Goal: Information Seeking & Learning: Learn about a topic

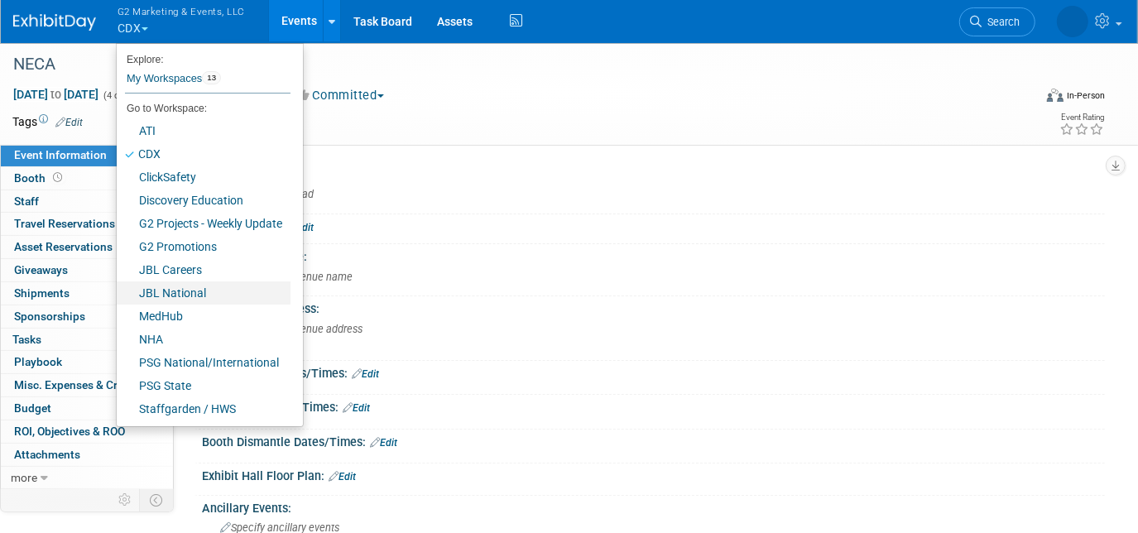
click at [203, 292] on link "JBL National" at bounding box center [204, 292] width 174 height 23
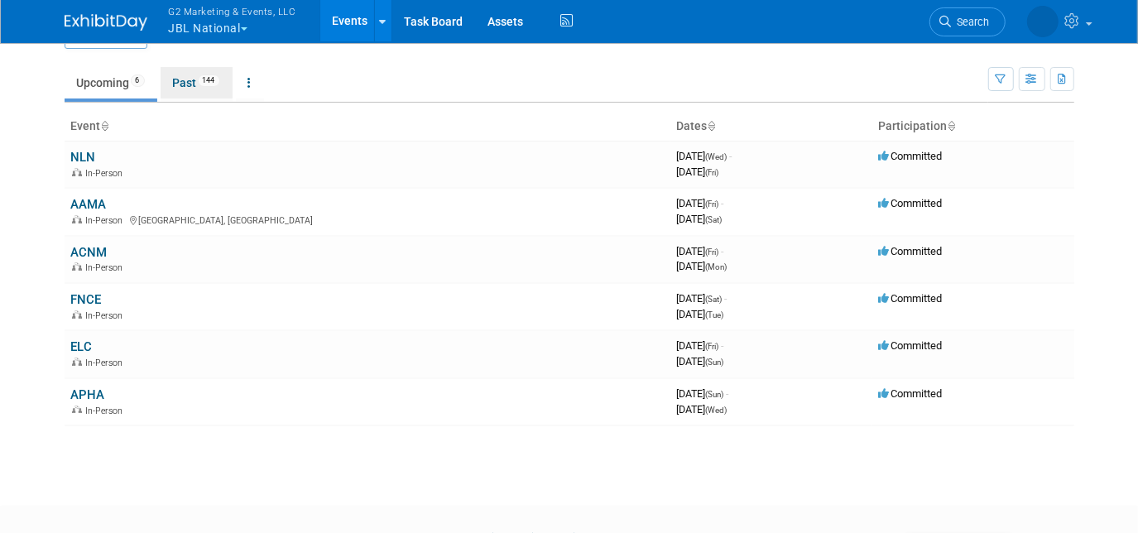
click at [185, 84] on link "Past 144" at bounding box center [197, 82] width 72 height 31
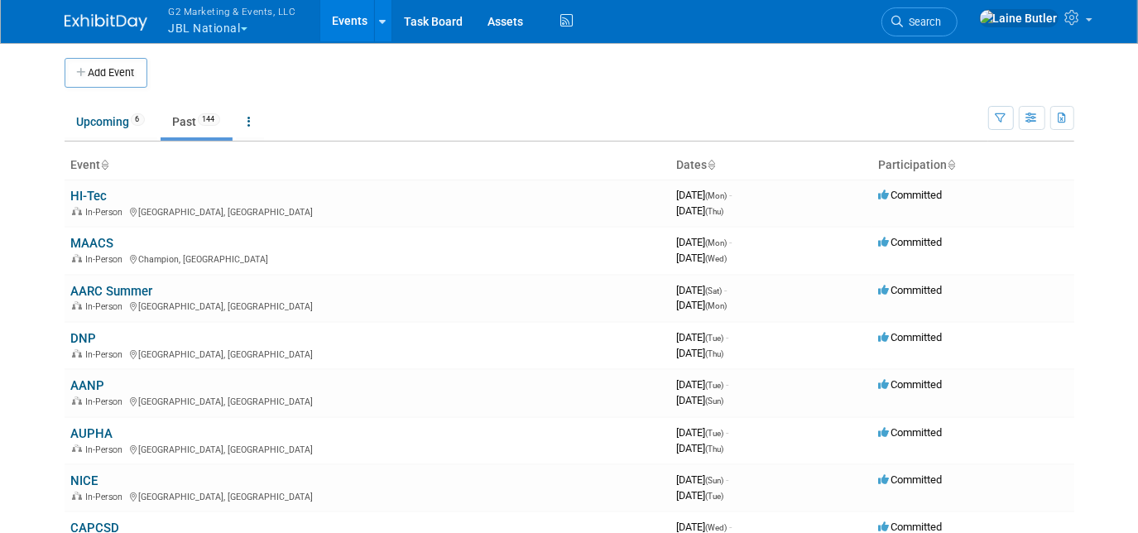
click at [93, 189] on link "HI-Tec" at bounding box center [89, 196] width 36 height 15
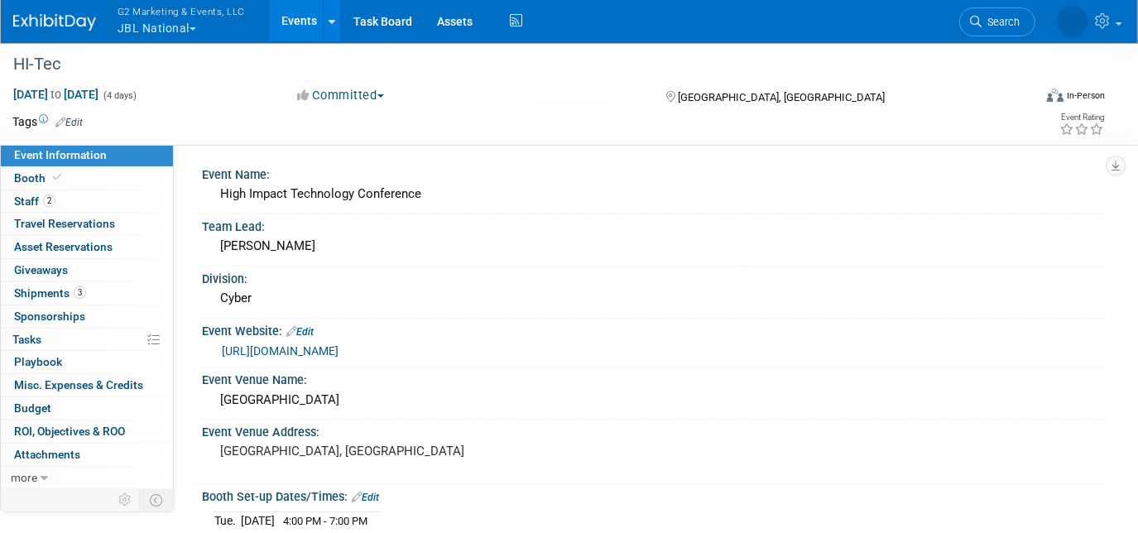
click at [116, 180] on link "Booth" at bounding box center [87, 178] width 172 height 22
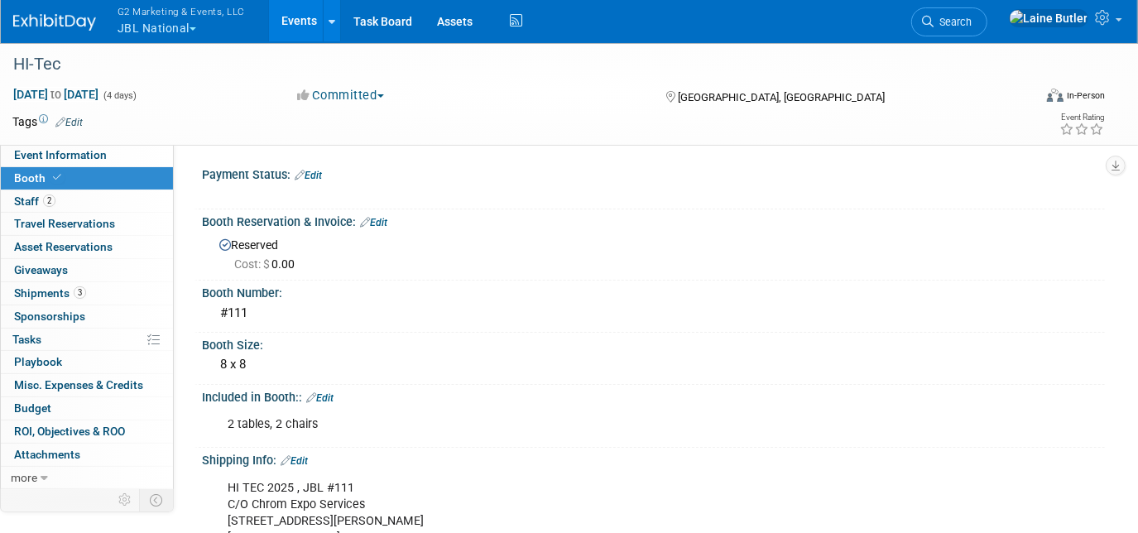
click at [53, 31] on img at bounding box center [54, 22] width 83 height 17
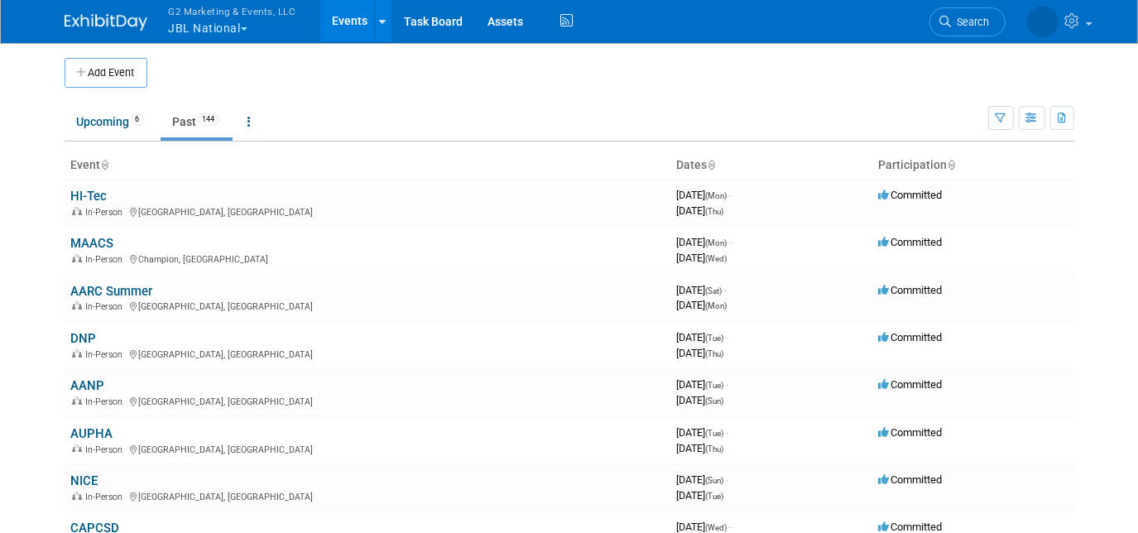
click at [86, 245] on link "MAACS" at bounding box center [92, 243] width 43 height 15
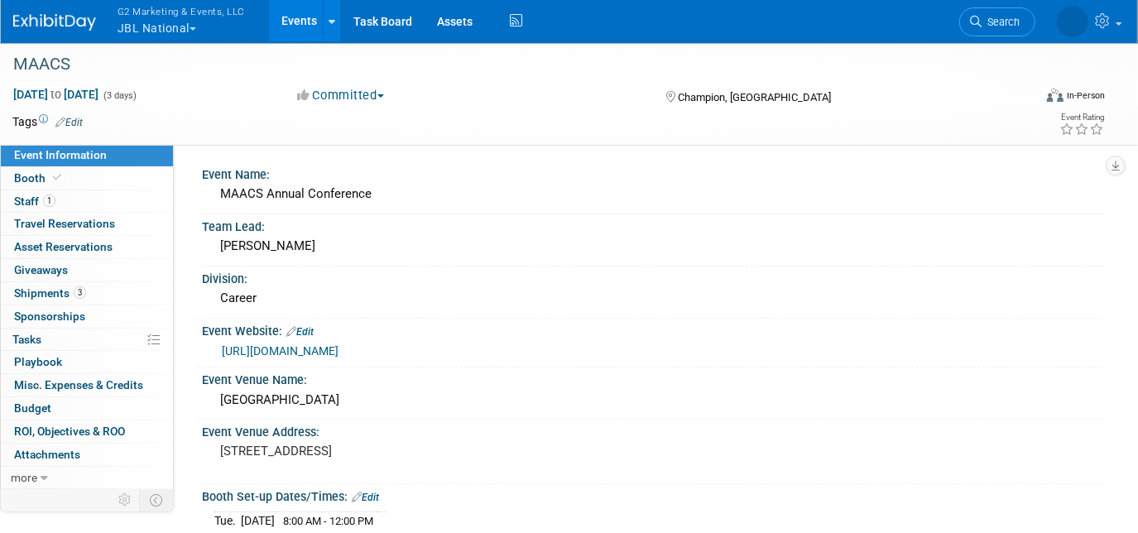
click at [42, 12] on link at bounding box center [64, 13] width 103 height 13
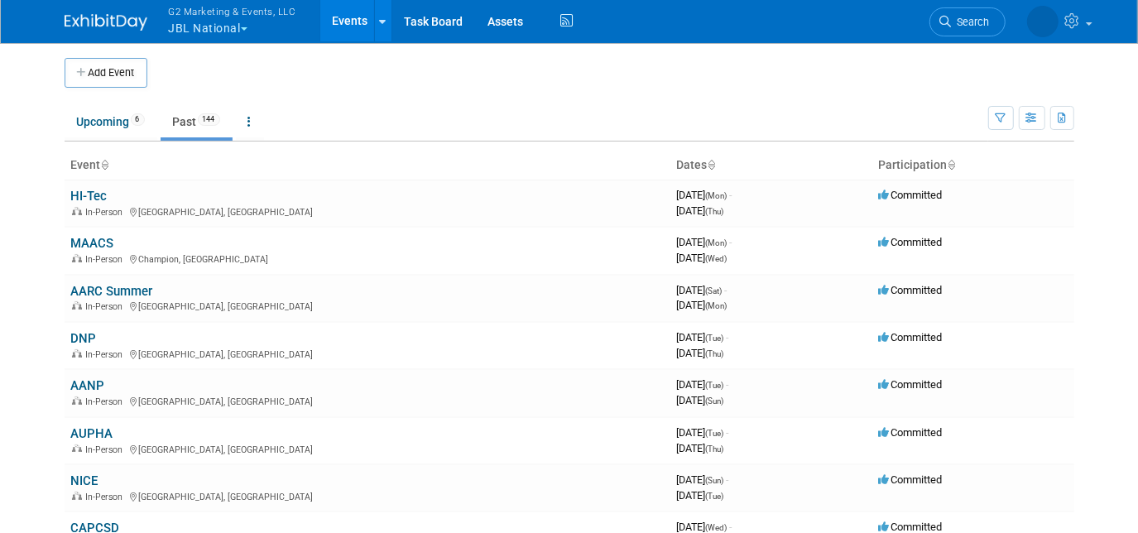
click at [113, 289] on link "AARC Summer" at bounding box center [112, 291] width 82 height 15
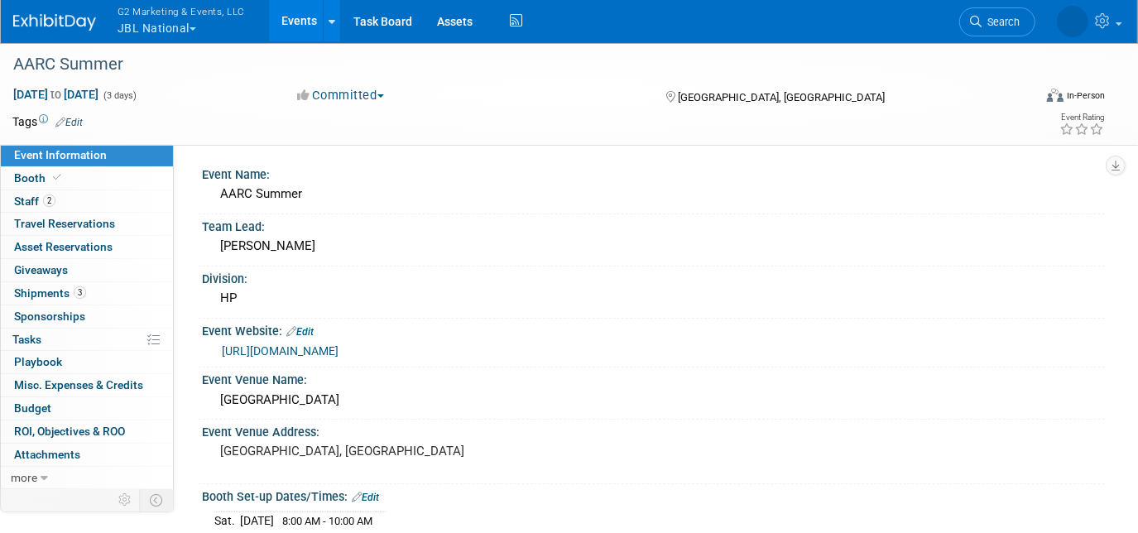
scroll to position [26, 0]
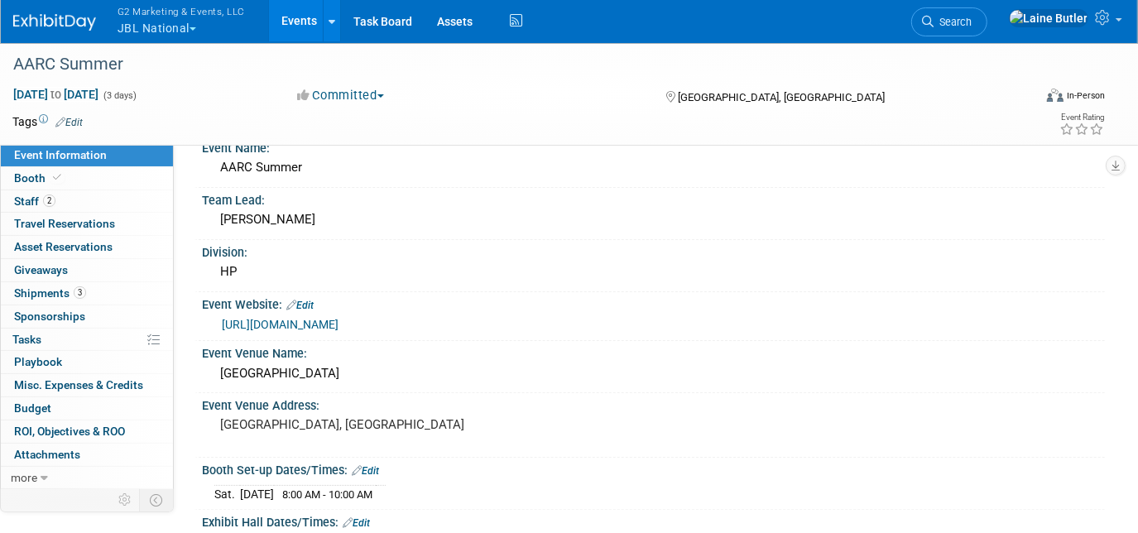
click at [103, 180] on link "Booth" at bounding box center [87, 178] width 172 height 22
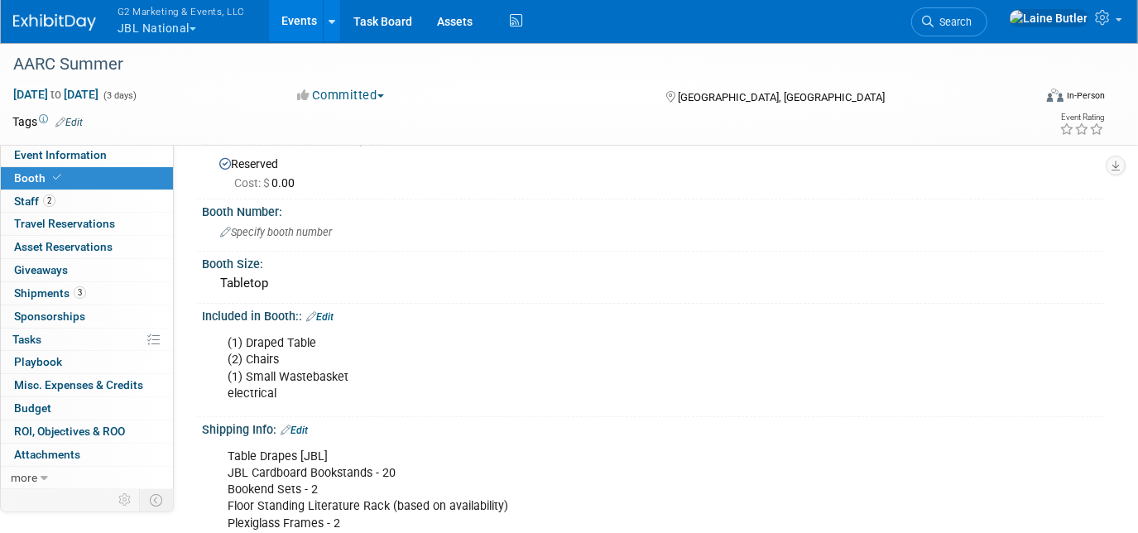
scroll to position [81, 0]
click at [156, 14] on span "G2 Marketing & Events, LLC" at bounding box center [181, 10] width 127 height 17
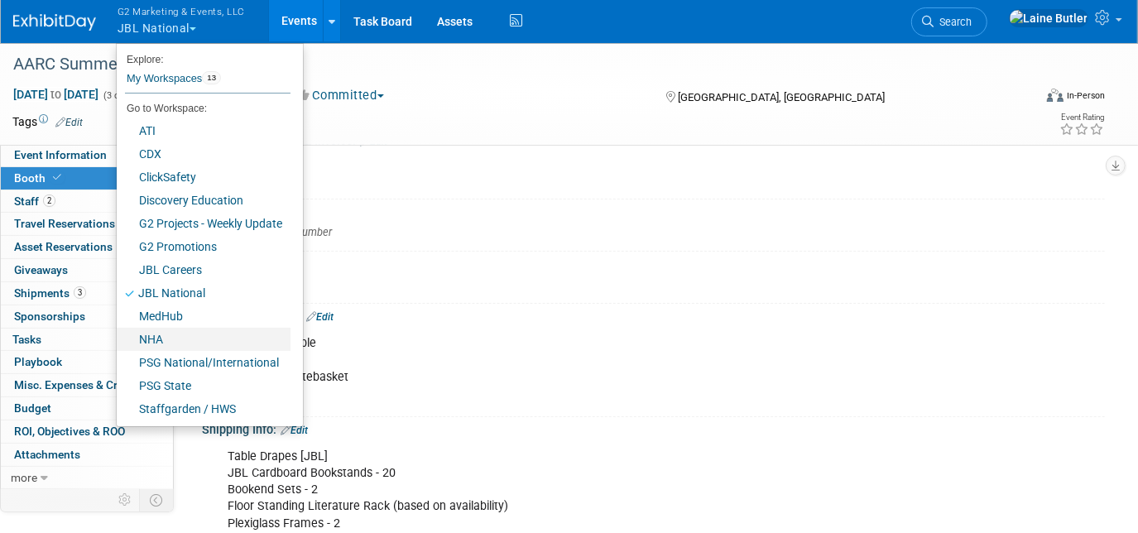
click at [167, 334] on link "NHA" at bounding box center [204, 339] width 174 height 23
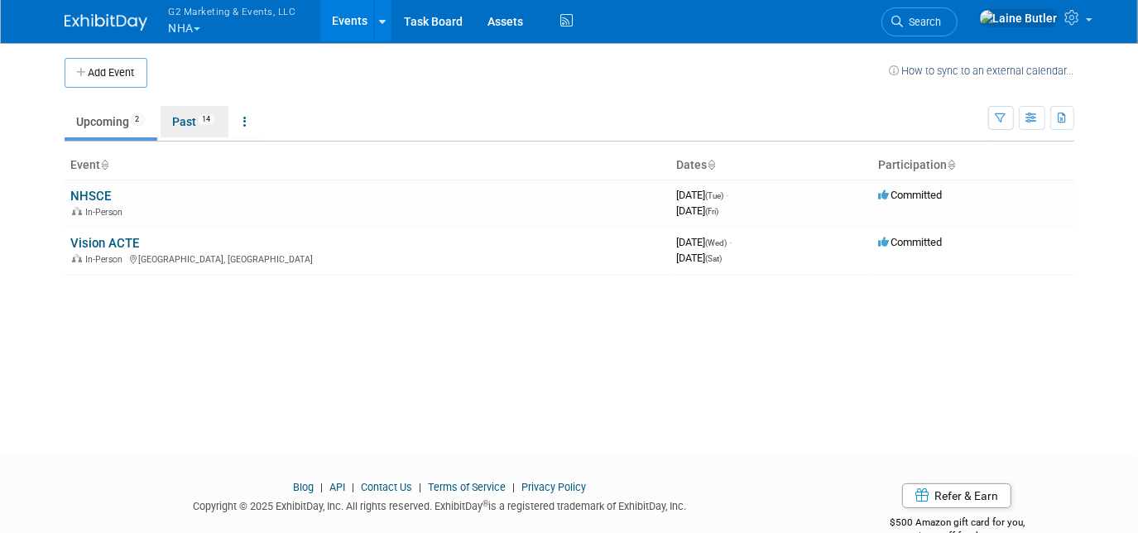
click at [190, 137] on link "Past 14" at bounding box center [195, 121] width 68 height 31
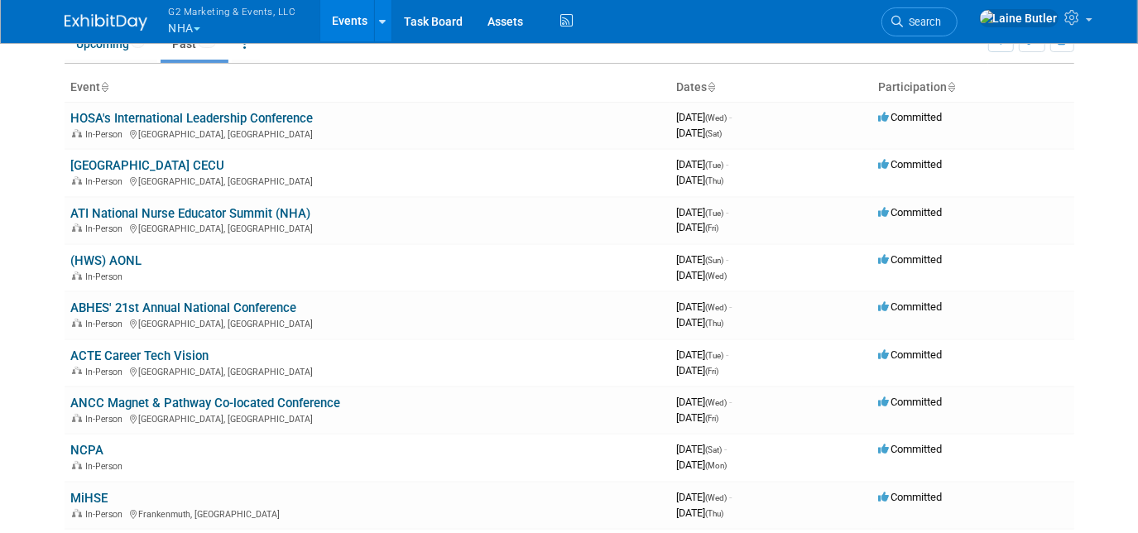
scroll to position [89, 0]
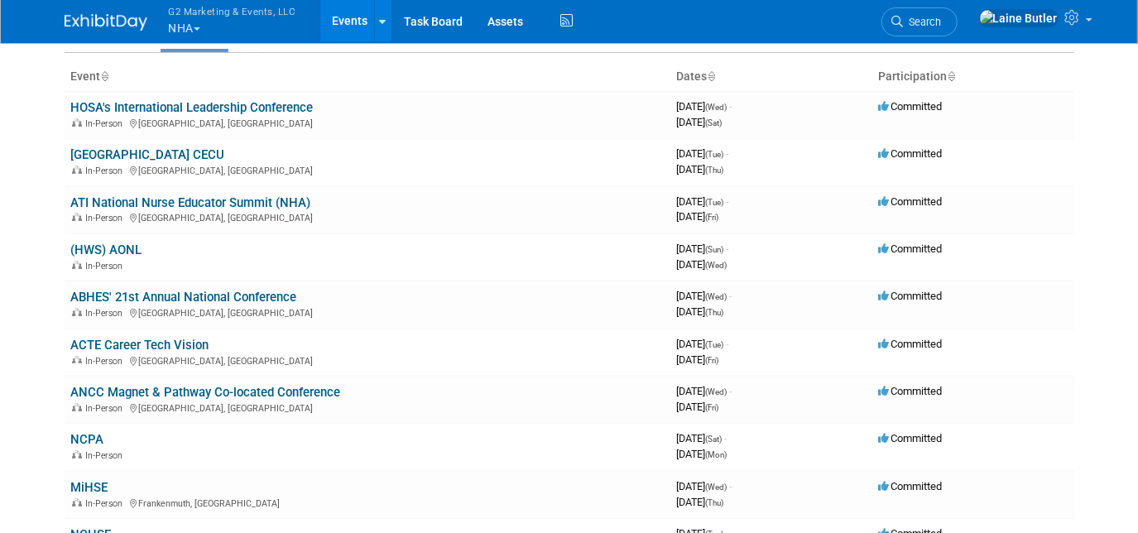
click at [114, 290] on link "ABHES' 21st Annual National Conference" at bounding box center [184, 297] width 226 height 15
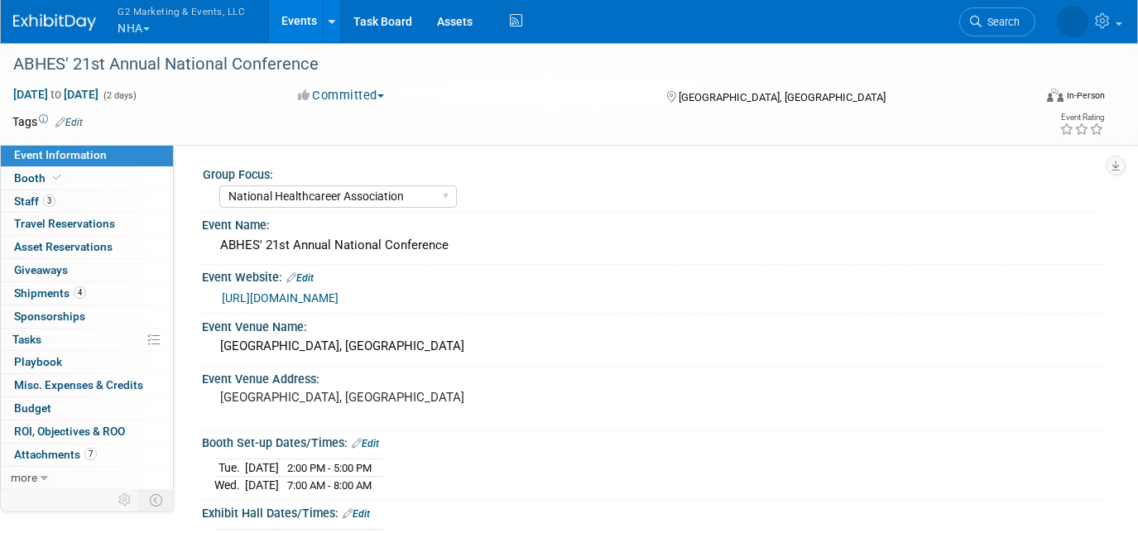
select select "National Healthcareer Association"
select select "In-house Created Form w/ Link"
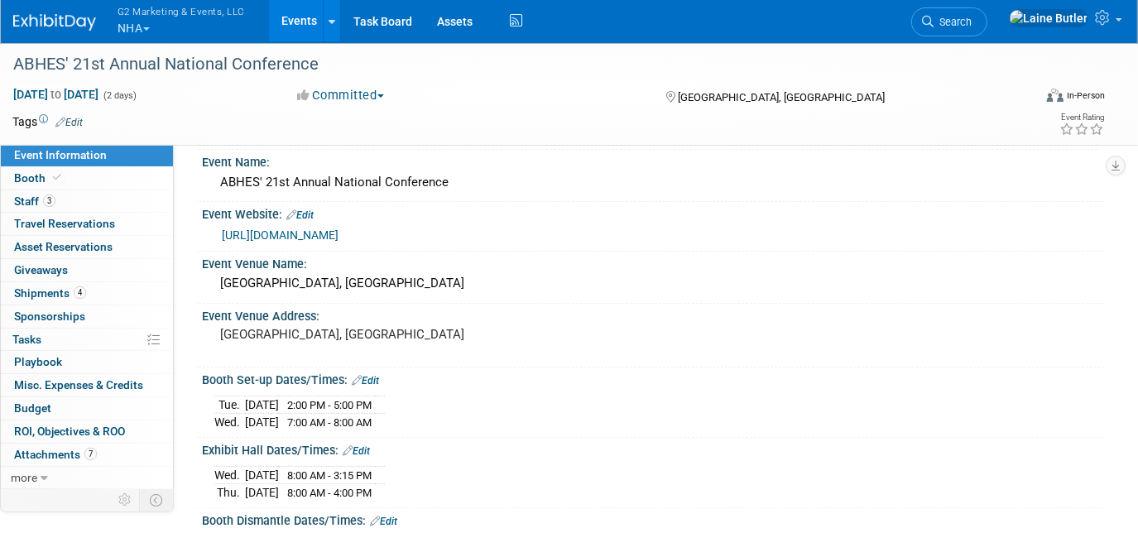
click at [339, 228] on link "https://www.abhes.org/national-conference/" at bounding box center [280, 234] width 117 height 13
click at [38, 24] on img at bounding box center [54, 22] width 83 height 17
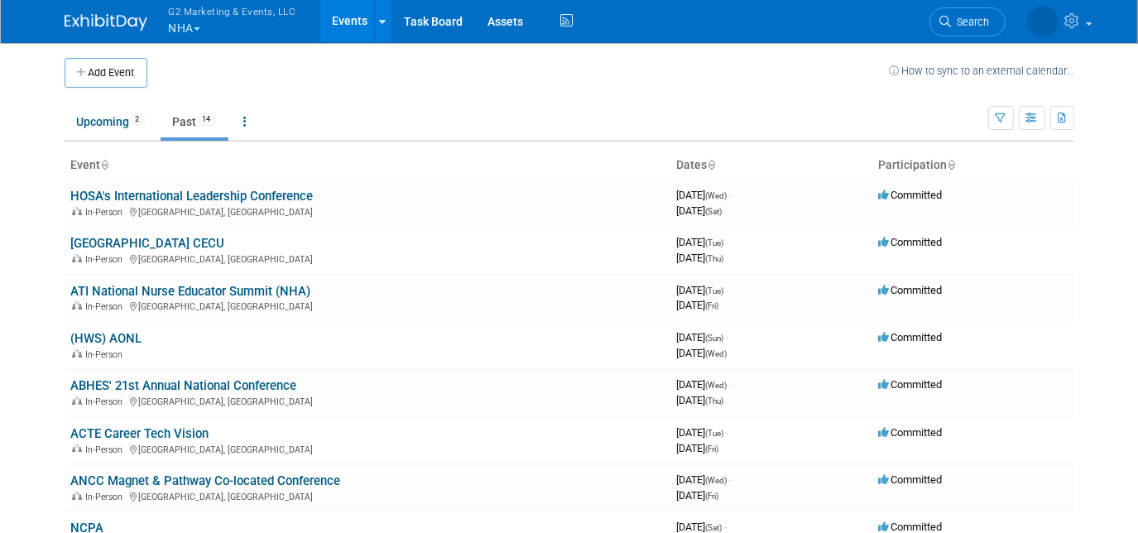
click at [262, 286] on link "ATI National Nurse Educator Summit (NHA)" at bounding box center [191, 291] width 240 height 15
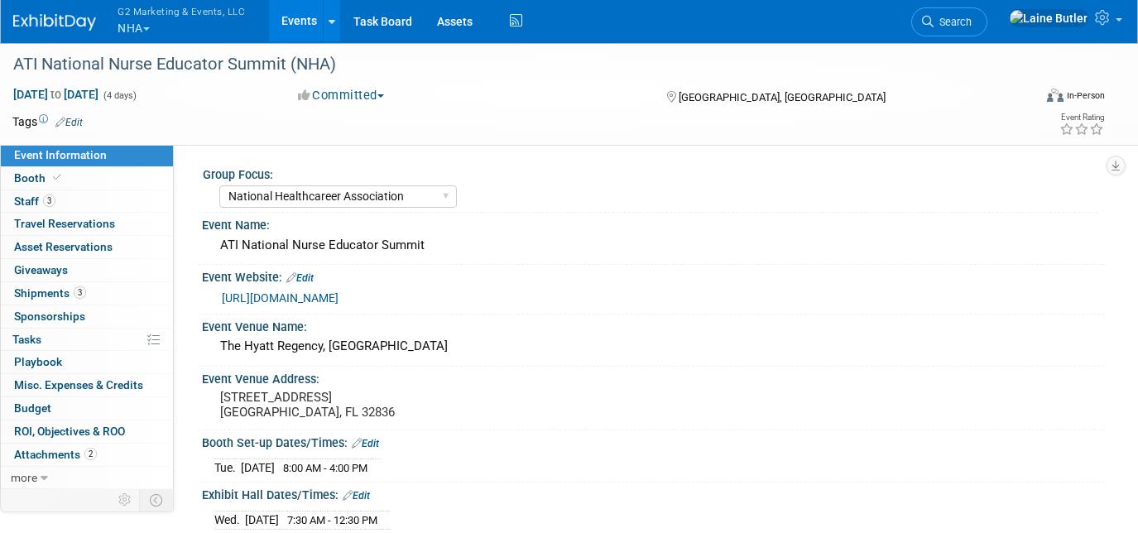
select select "National Healthcareer Association"
select select "Show Rented App"
click at [313, 297] on link "https://www.nursingsummit.com/2025-hotel/" at bounding box center [280, 297] width 117 height 13
click at [25, 12] on link at bounding box center [64, 13] width 103 height 13
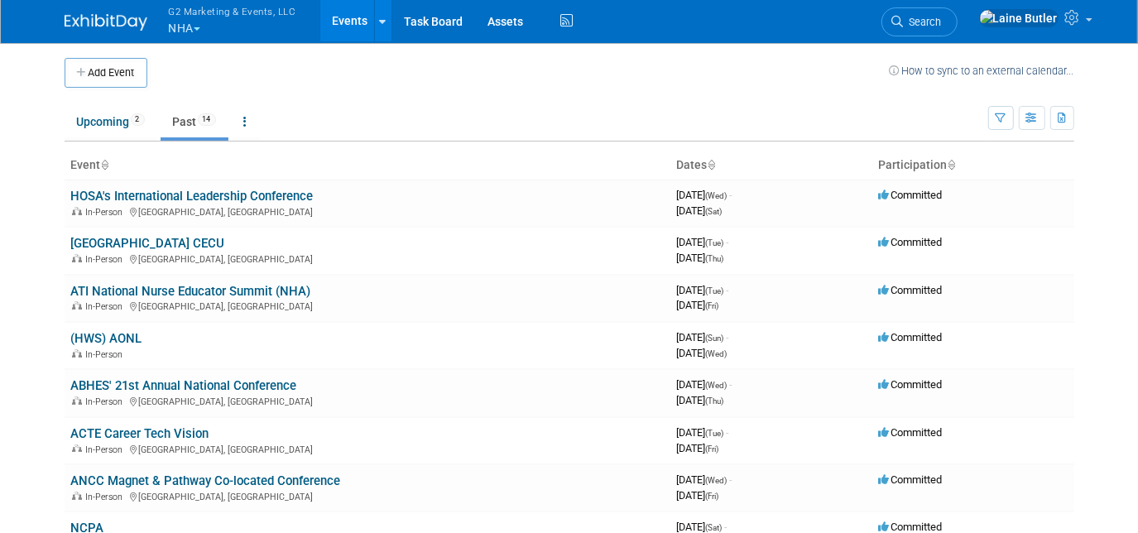
click at [161, 238] on link "[GEOGRAPHIC_DATA] CECU" at bounding box center [148, 243] width 154 height 15
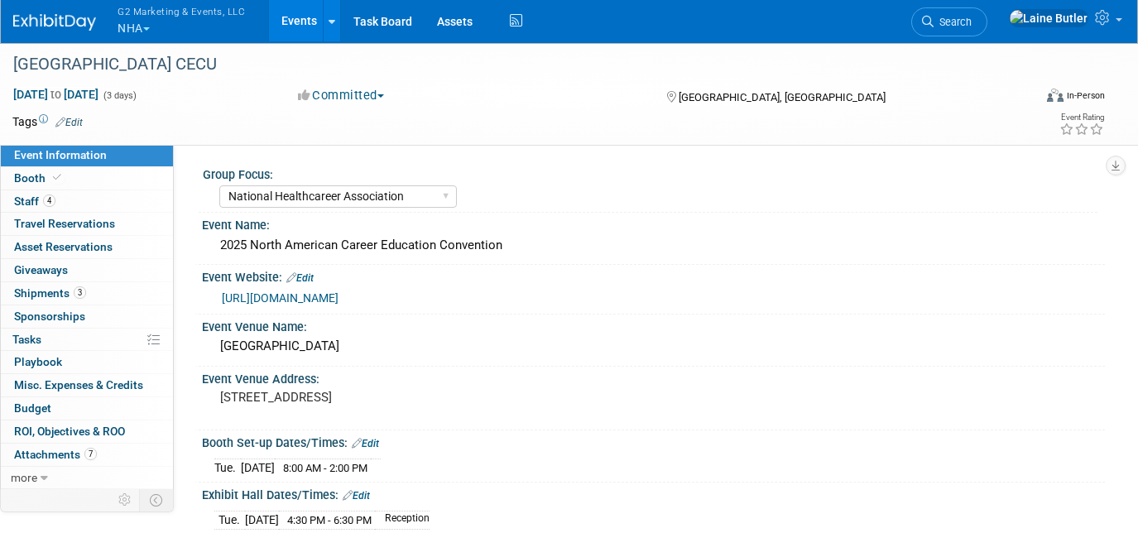
select select "National Healthcareer Association"
select select "Show Rented App"
click at [255, 291] on link "https://www.career.org/web/Events/Career-Education-Convention/2025/Exhibitor-Gu…" at bounding box center [280, 297] width 117 height 13
click at [42, 25] on img at bounding box center [54, 22] width 83 height 17
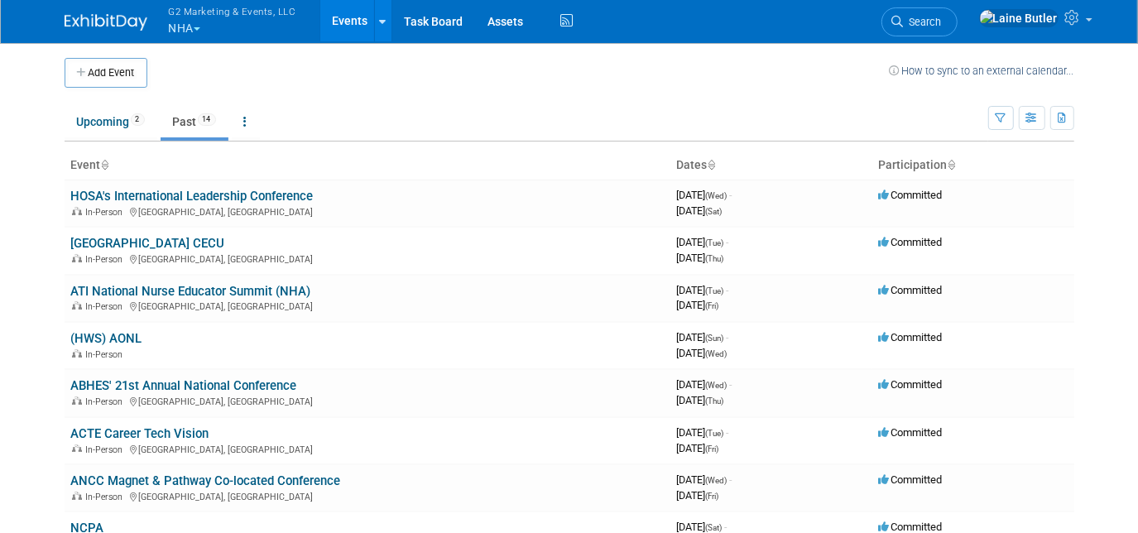
click at [200, 195] on link "HOSA's International Leadership Conference" at bounding box center [192, 196] width 243 height 15
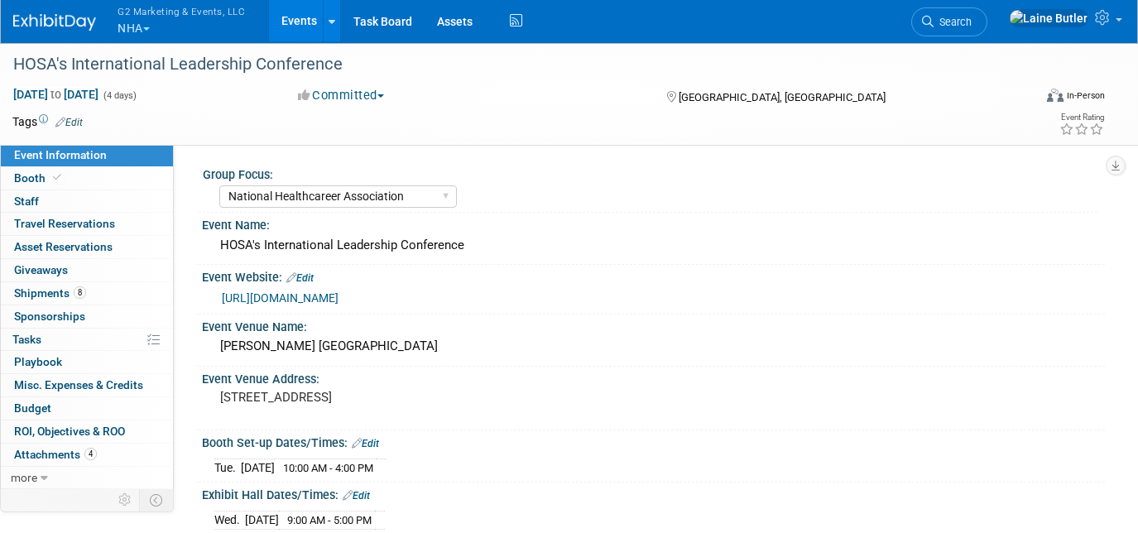
select select "National Healthcareer Association"
select select "Show Rented App"
click at [276, 293] on link "https://hosa.org/ilc/" at bounding box center [280, 297] width 117 height 13
click at [136, 31] on button "G2 Marketing & Events, LLC NHA" at bounding box center [191, 21] width 150 height 43
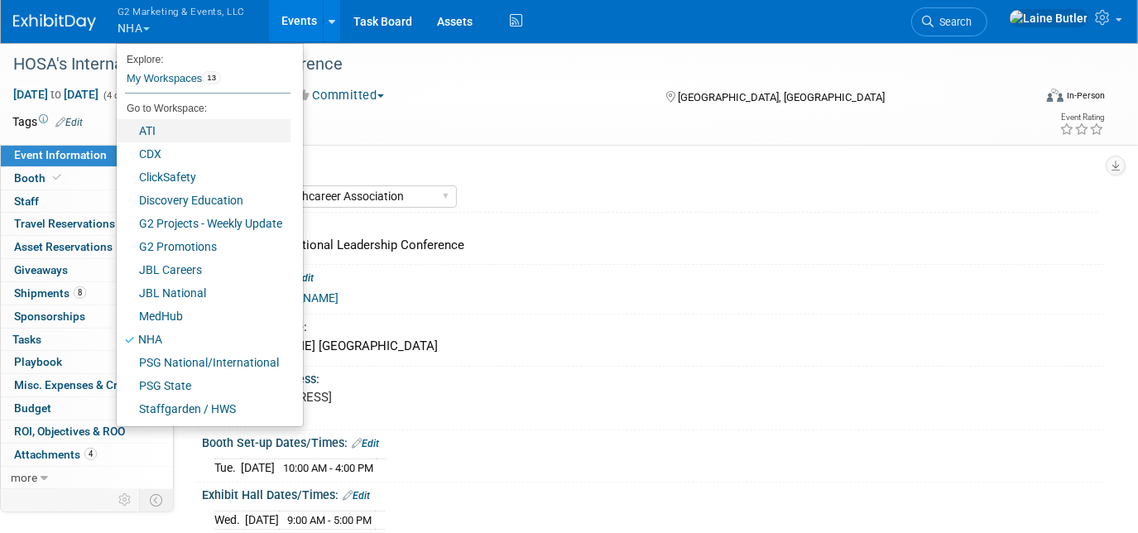
click at [231, 138] on link "ATI" at bounding box center [204, 130] width 174 height 23
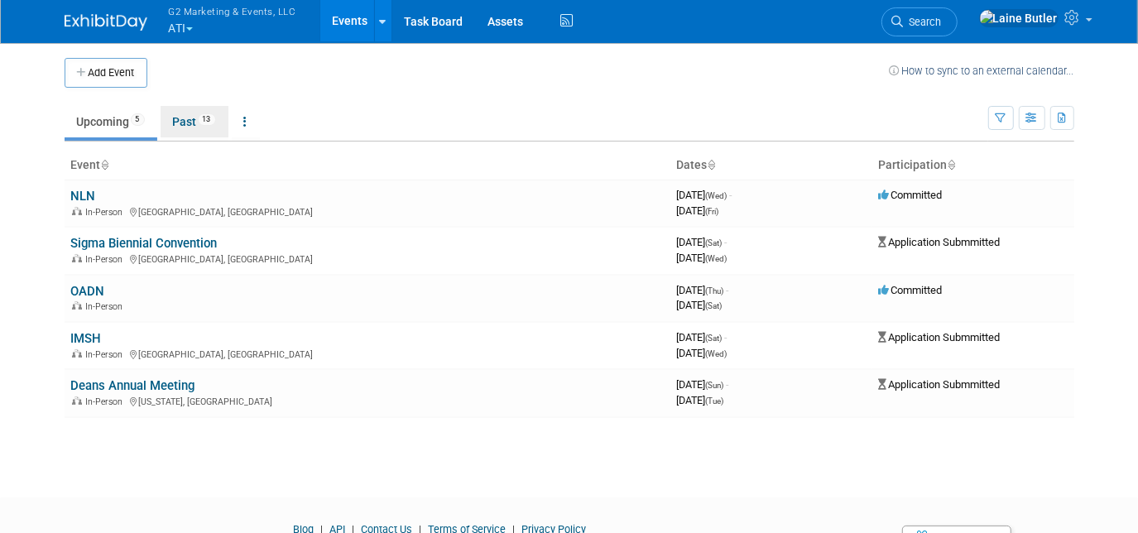
click at [179, 123] on link "Past 13" at bounding box center [195, 121] width 68 height 31
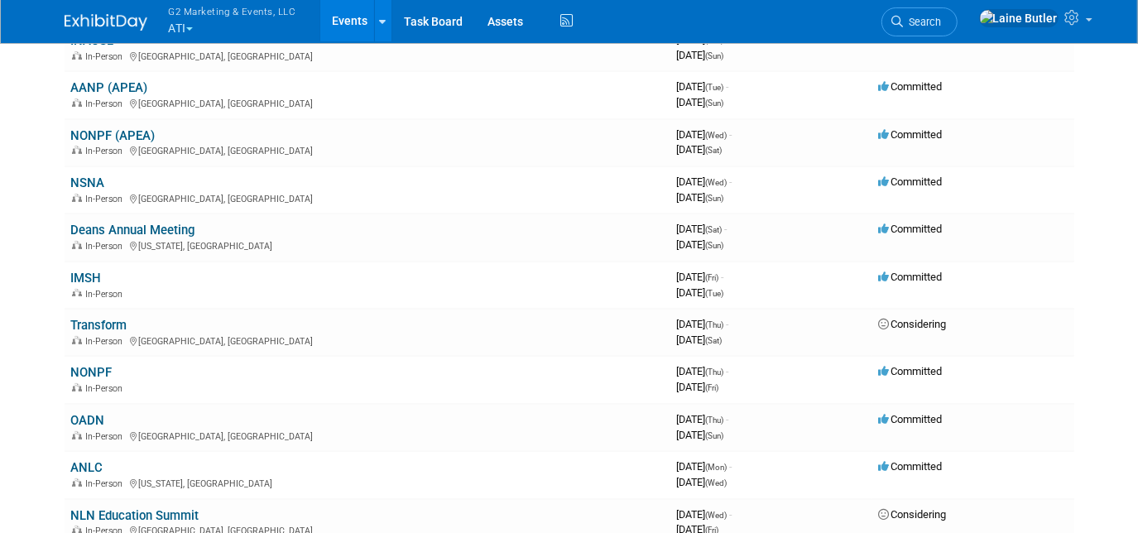
scroll to position [184, 0]
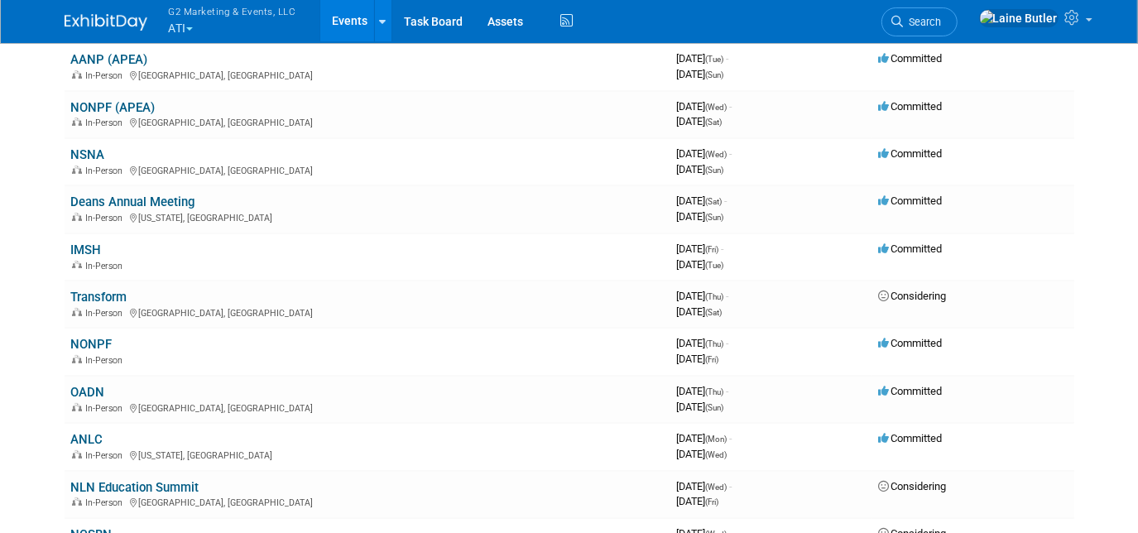
click at [86, 341] on link "NONPF" at bounding box center [91, 344] width 41 height 15
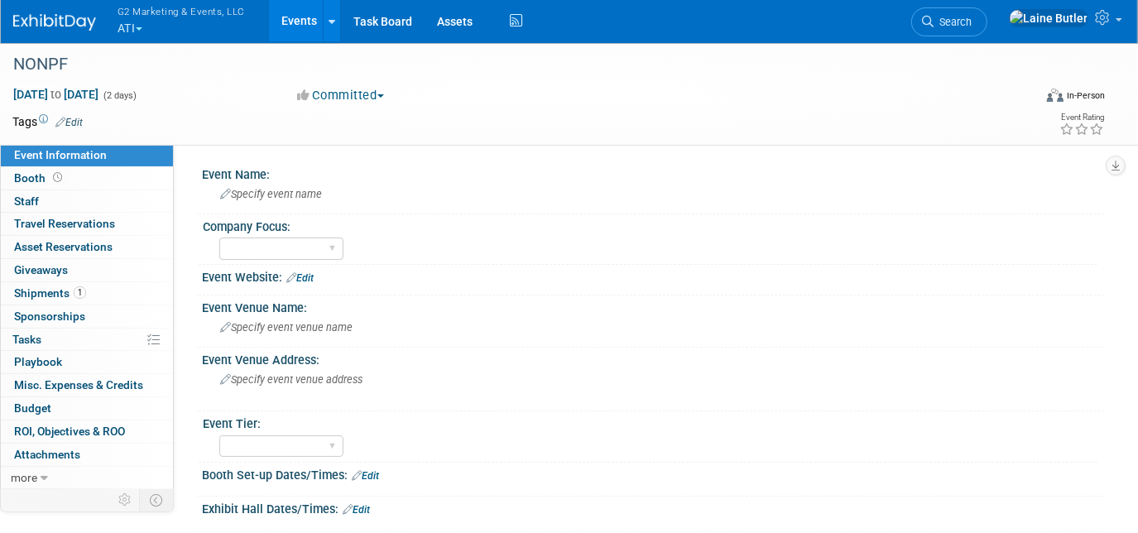
click at [47, 17] on img at bounding box center [54, 22] width 83 height 17
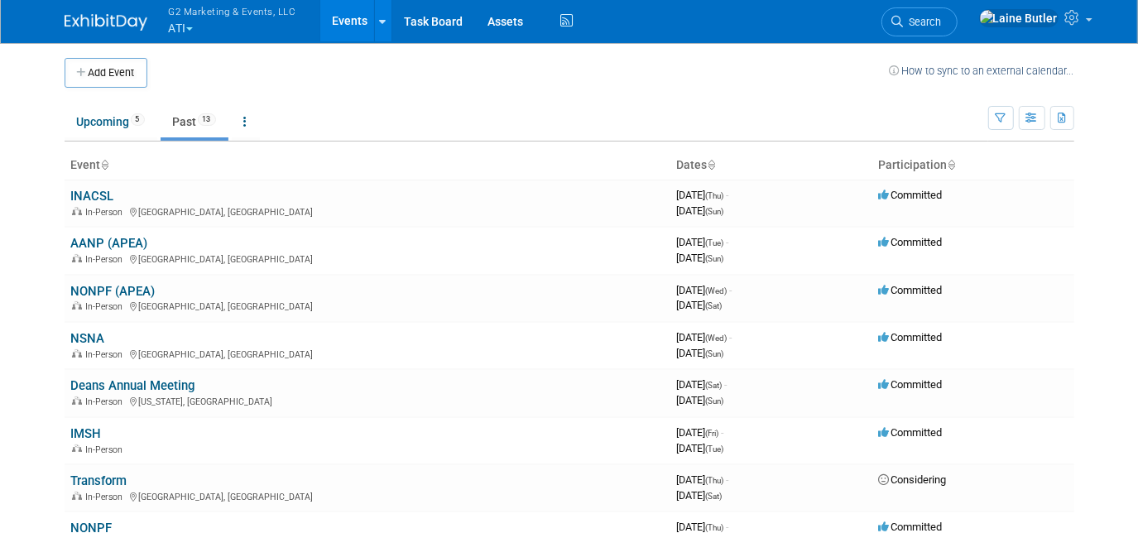
click at [105, 286] on link "NONPF (APEA)" at bounding box center [113, 291] width 84 height 15
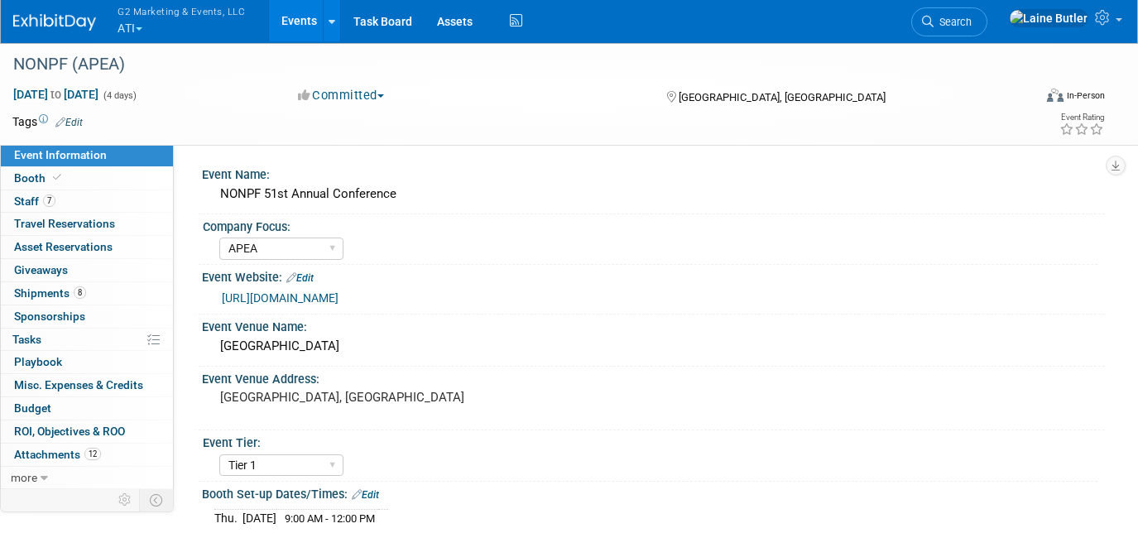
select select "APEA"
select select "Tier 1"
select select "Show Rented App/Device"
click at [324, 293] on link "https://web.cvent.com/event/d16a7eb2-7282-41f3-8800-776c6cbb2927/summary" at bounding box center [280, 297] width 117 height 13
click at [68, 8] on link at bounding box center [64, 13] width 103 height 13
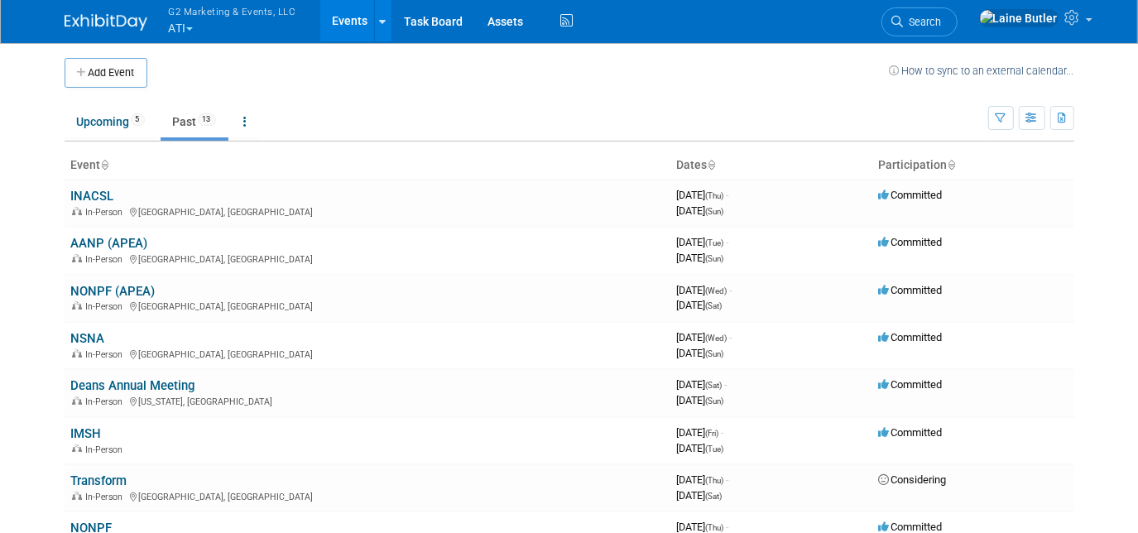
click at [98, 247] on link "AANP (APEA)" at bounding box center [109, 243] width 77 height 15
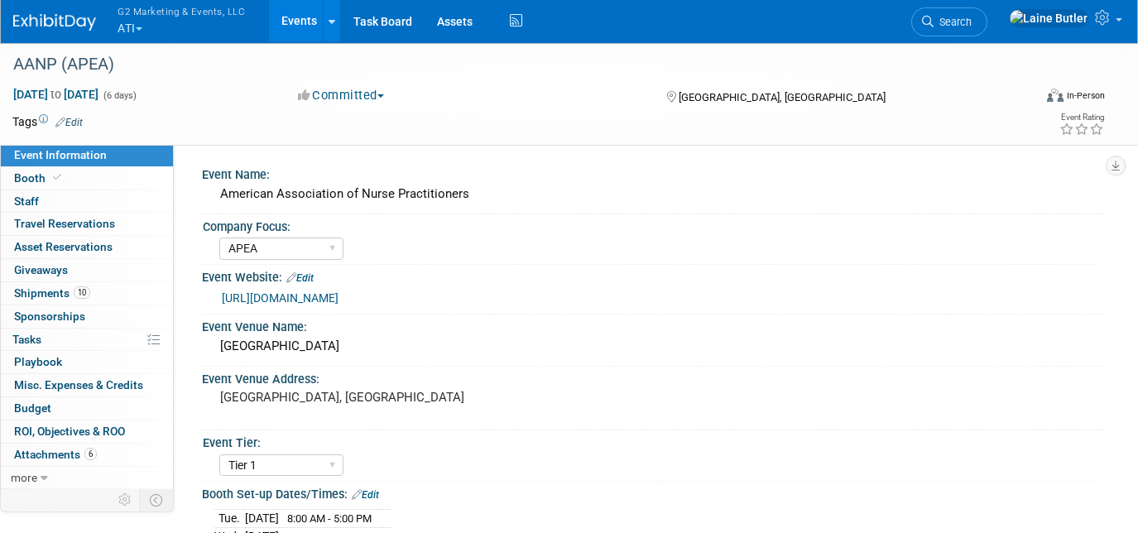
select select "APEA"
select select "Tier 1"
select select "Show Rented App/Device"
click at [339, 305] on link "[URL][DOMAIN_NAME]" at bounding box center [280, 297] width 117 height 13
